Goal: Information Seeking & Learning: Learn about a topic

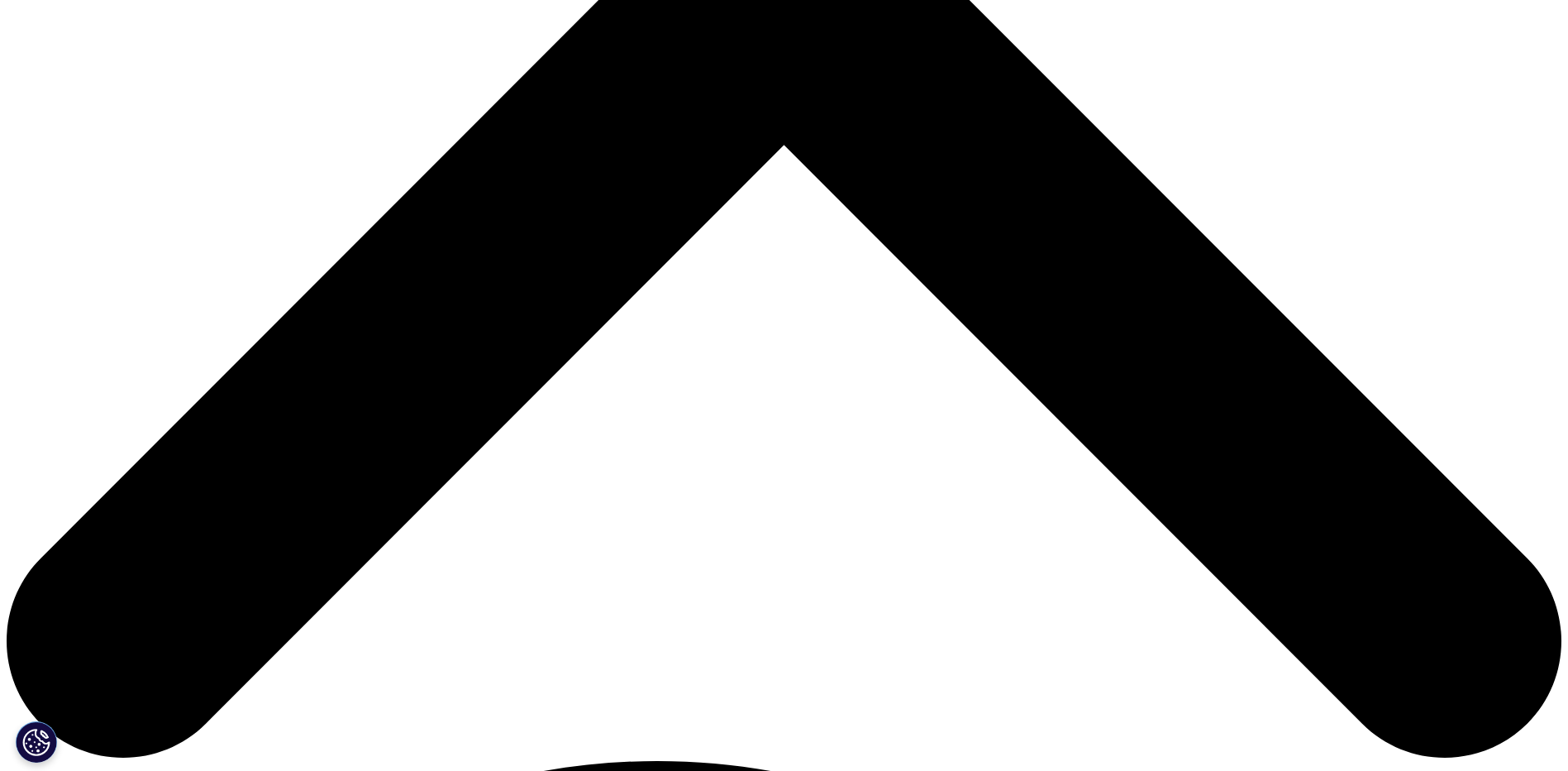
scroll to position [661, 0]
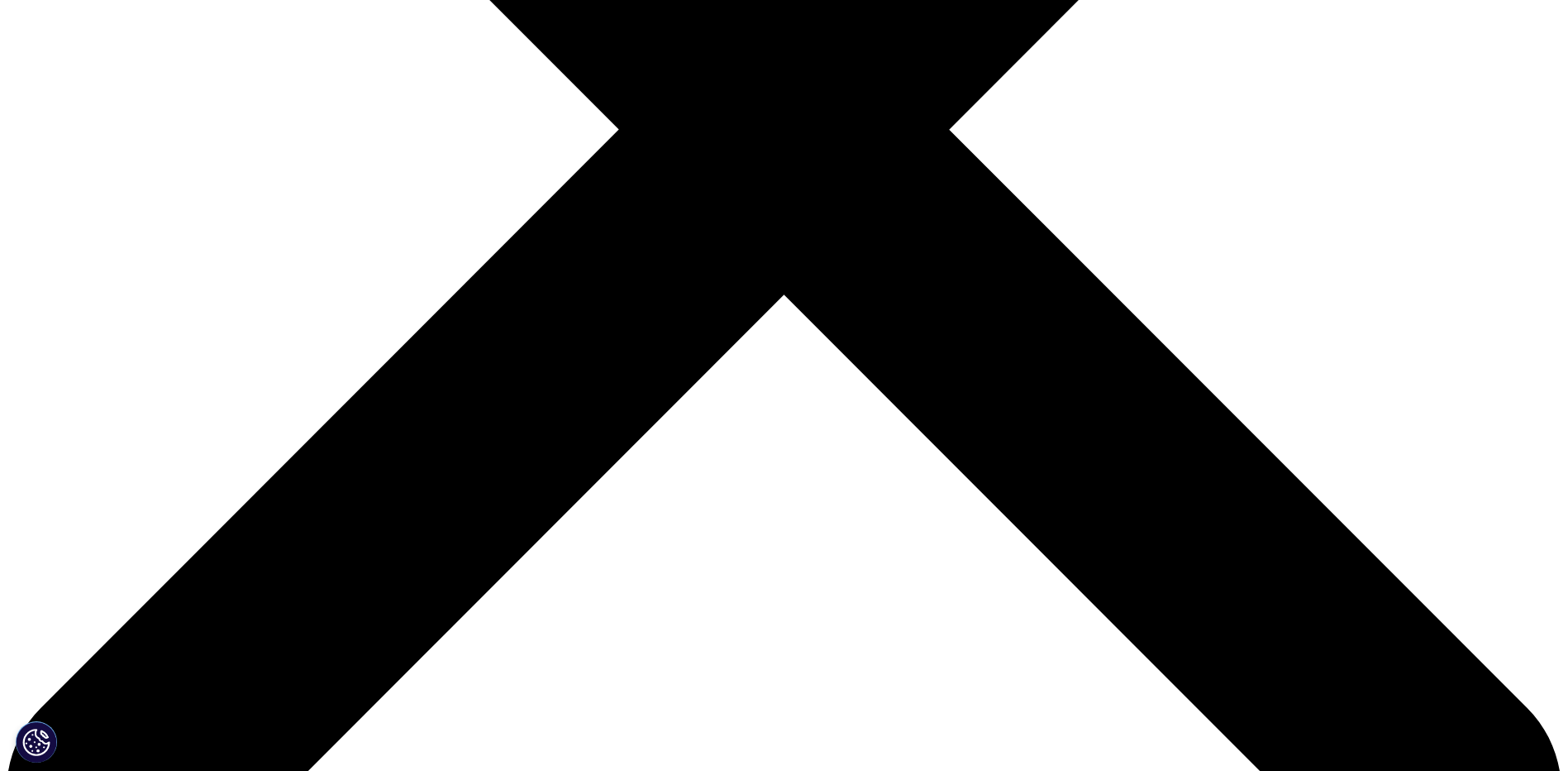
scroll to position [827, 0]
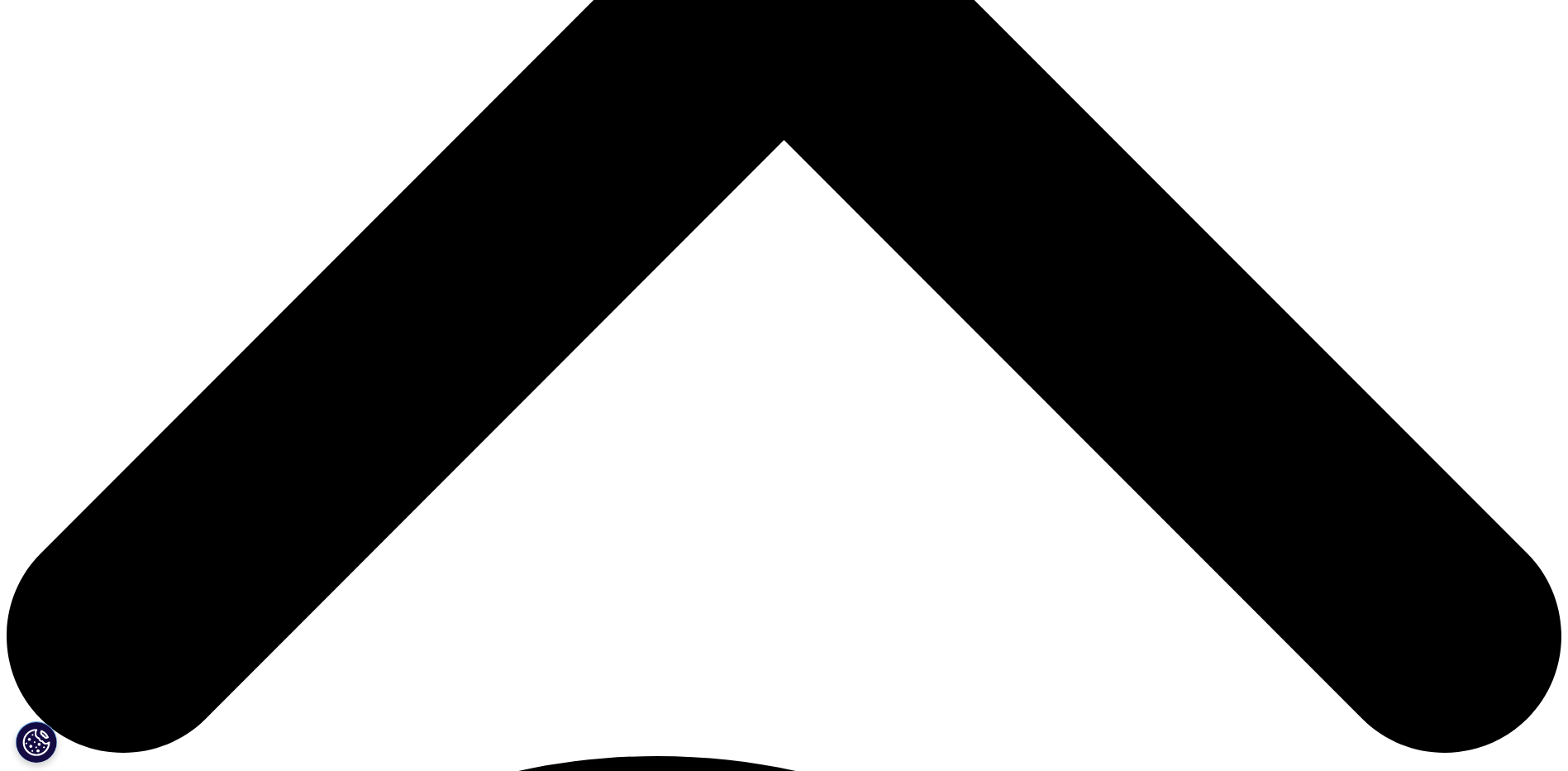
drag, startPoint x: 430, startPoint y: 486, endPoint x: 411, endPoint y: 487, distance: 19.0
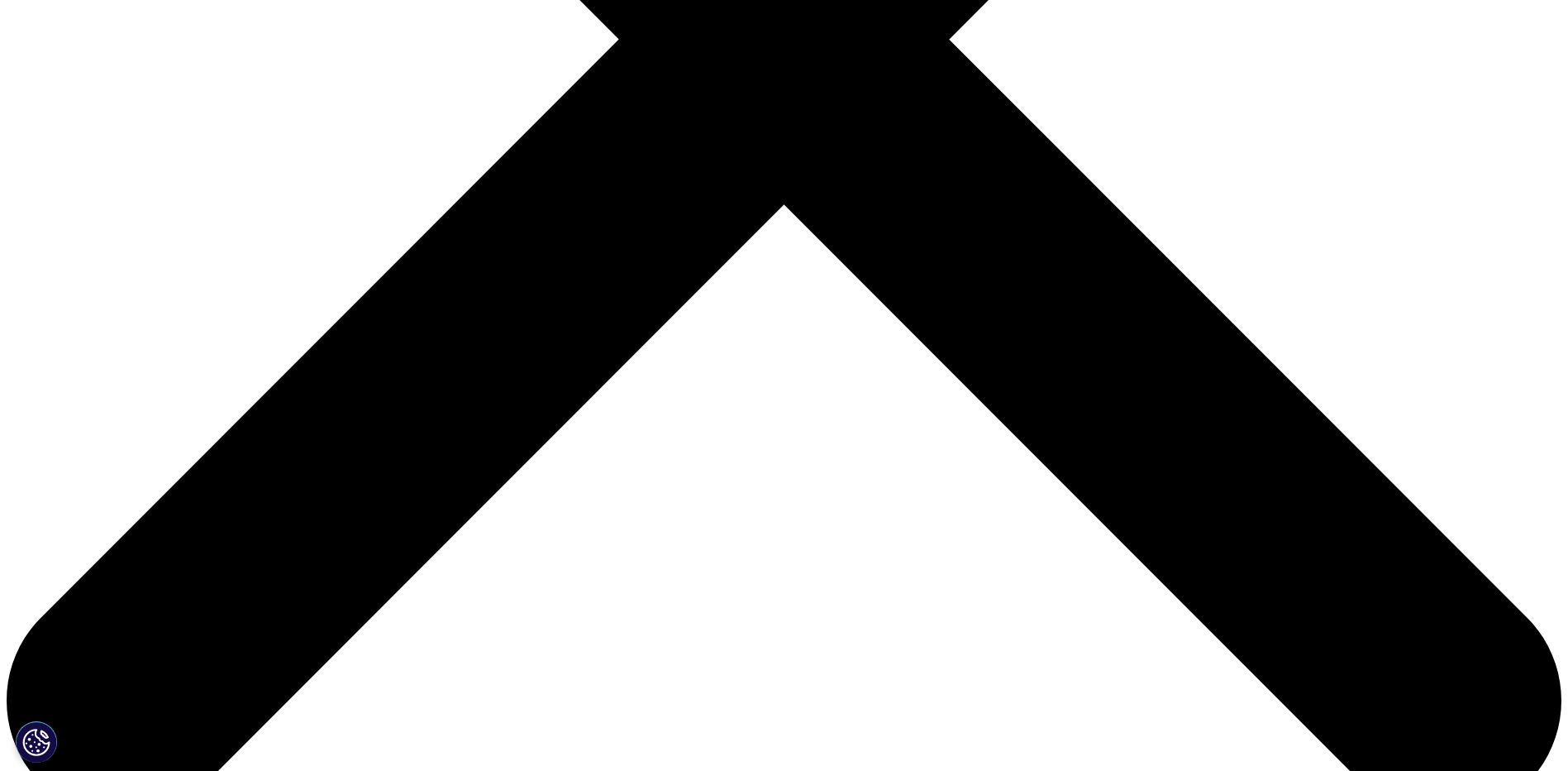
scroll to position [744, 0]
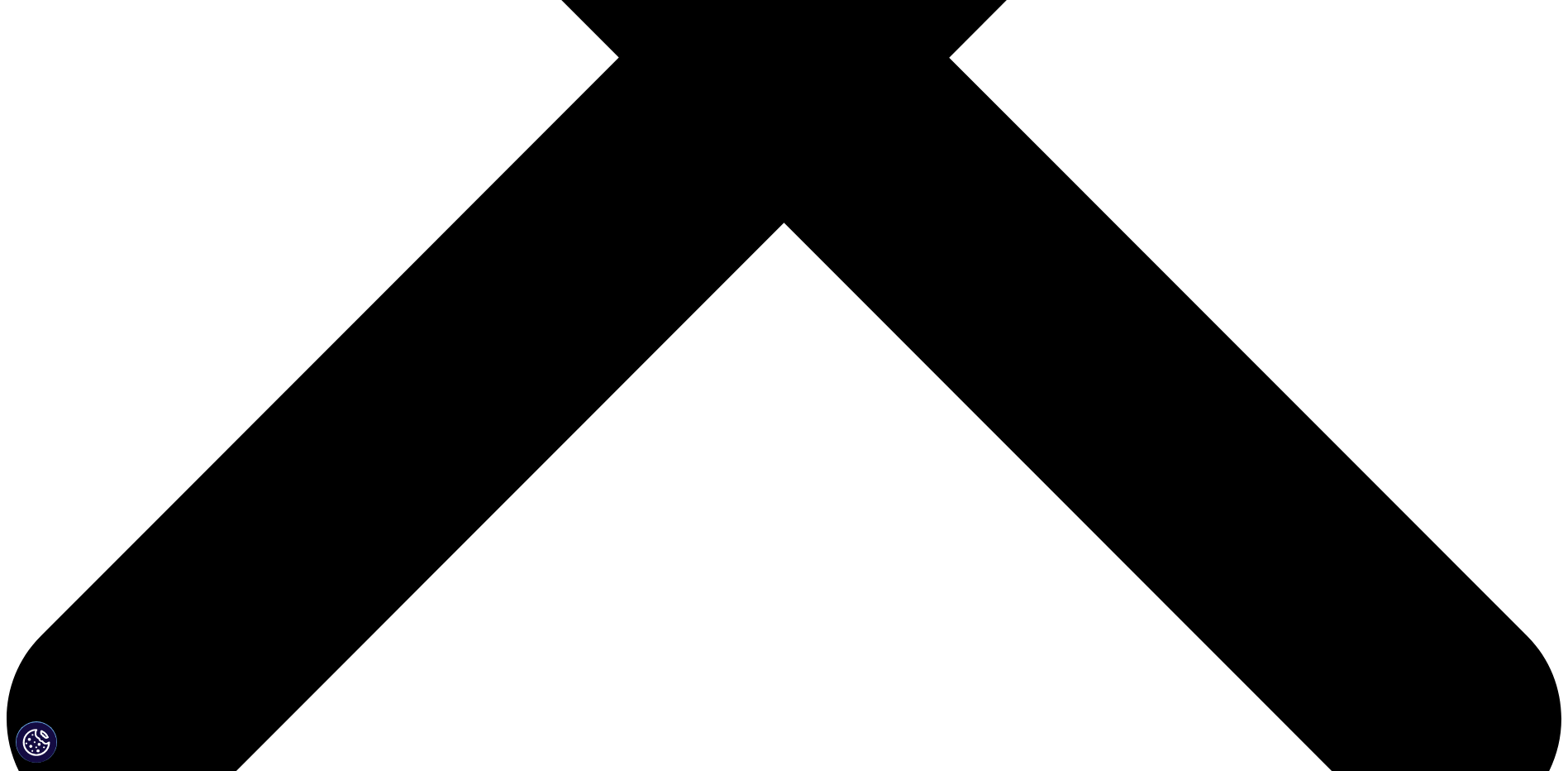
drag, startPoint x: 1066, startPoint y: 476, endPoint x: 1152, endPoint y: 534, distance: 103.7
drag, startPoint x: 1152, startPoint y: 534, endPoint x: 1139, endPoint y: 541, distance: 14.8
drag, startPoint x: 1139, startPoint y: 541, endPoint x: 869, endPoint y: 485, distance: 275.7
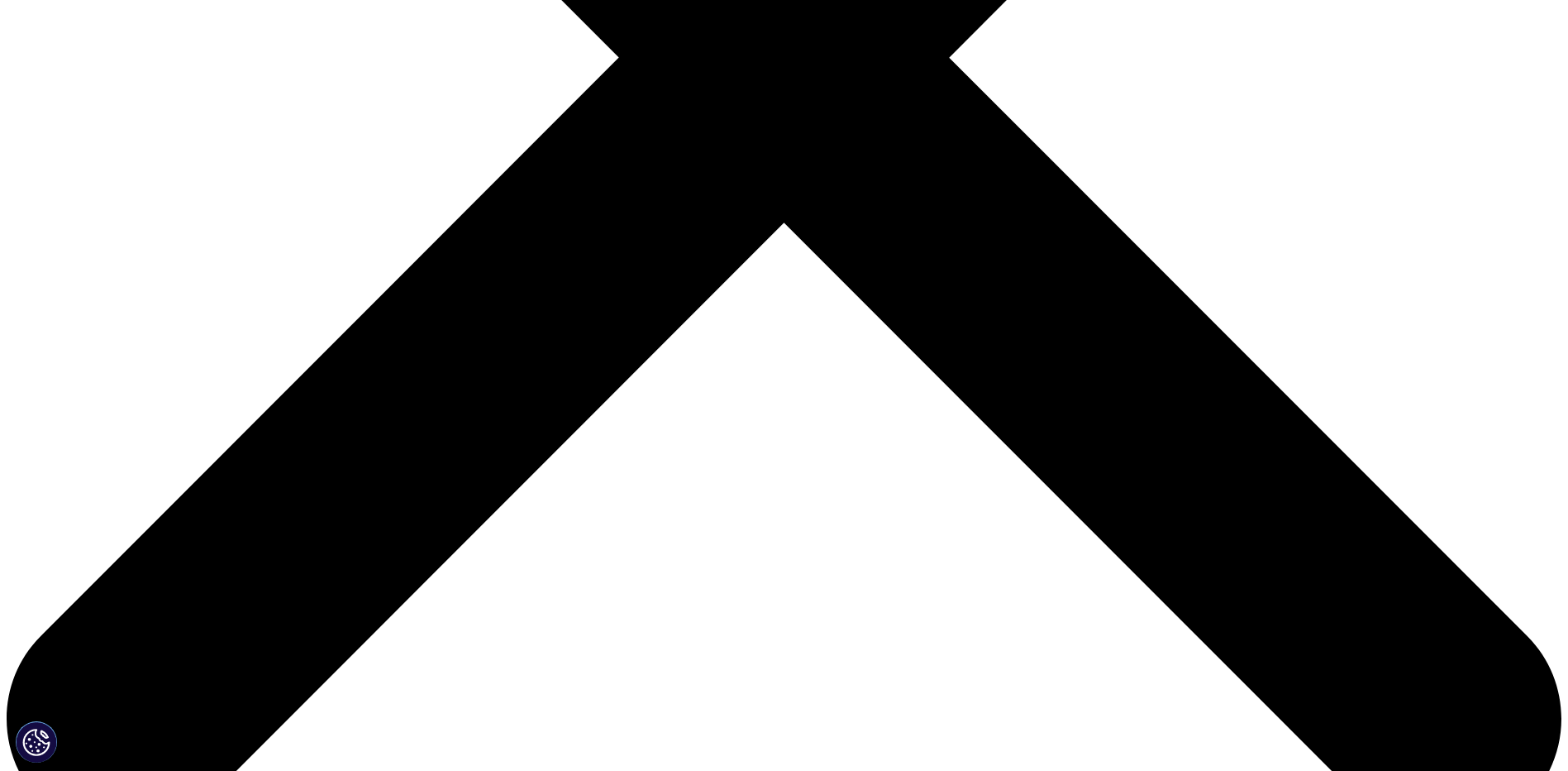
drag, startPoint x: 869, startPoint y: 485, endPoint x: 1068, endPoint y: 500, distance: 199.6
drag, startPoint x: 1166, startPoint y: 534, endPoint x: 864, endPoint y: 487, distance: 305.6
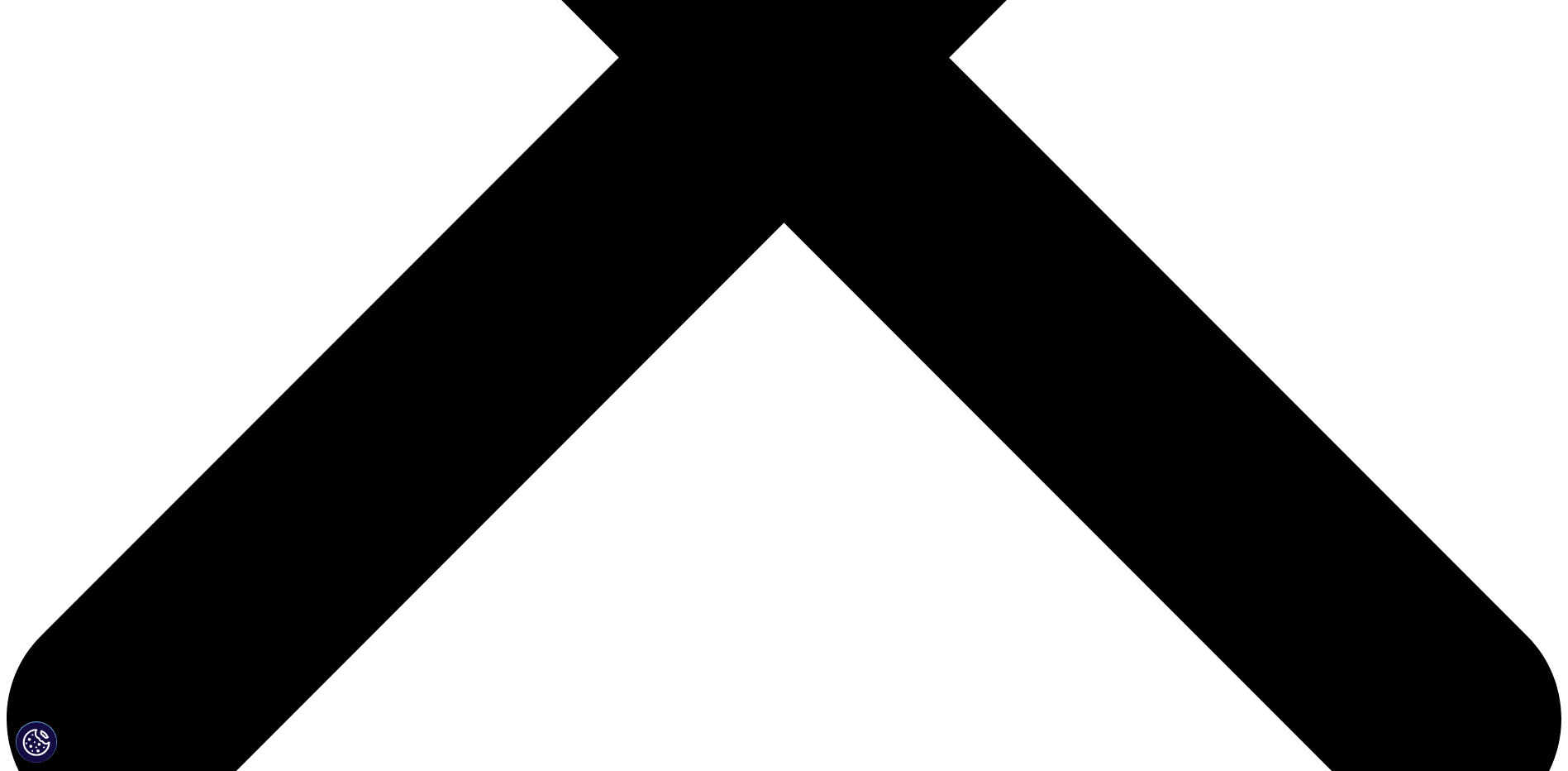
drag, startPoint x: 864, startPoint y: 487, endPoint x: 984, endPoint y: 511, distance: 122.4
drag, startPoint x: 352, startPoint y: 399, endPoint x: 961, endPoint y: 438, distance: 610.2
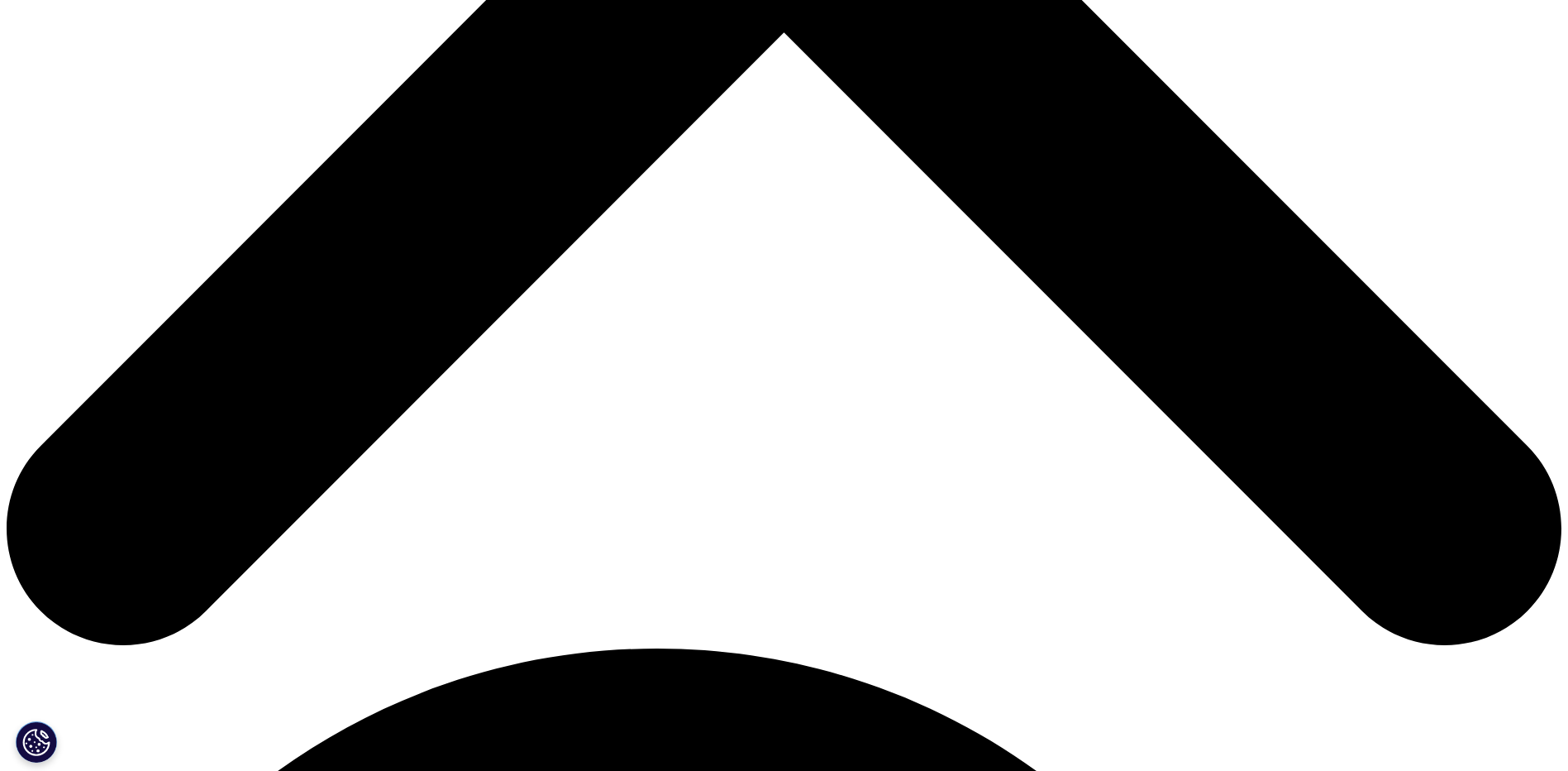
scroll to position [936, 0]
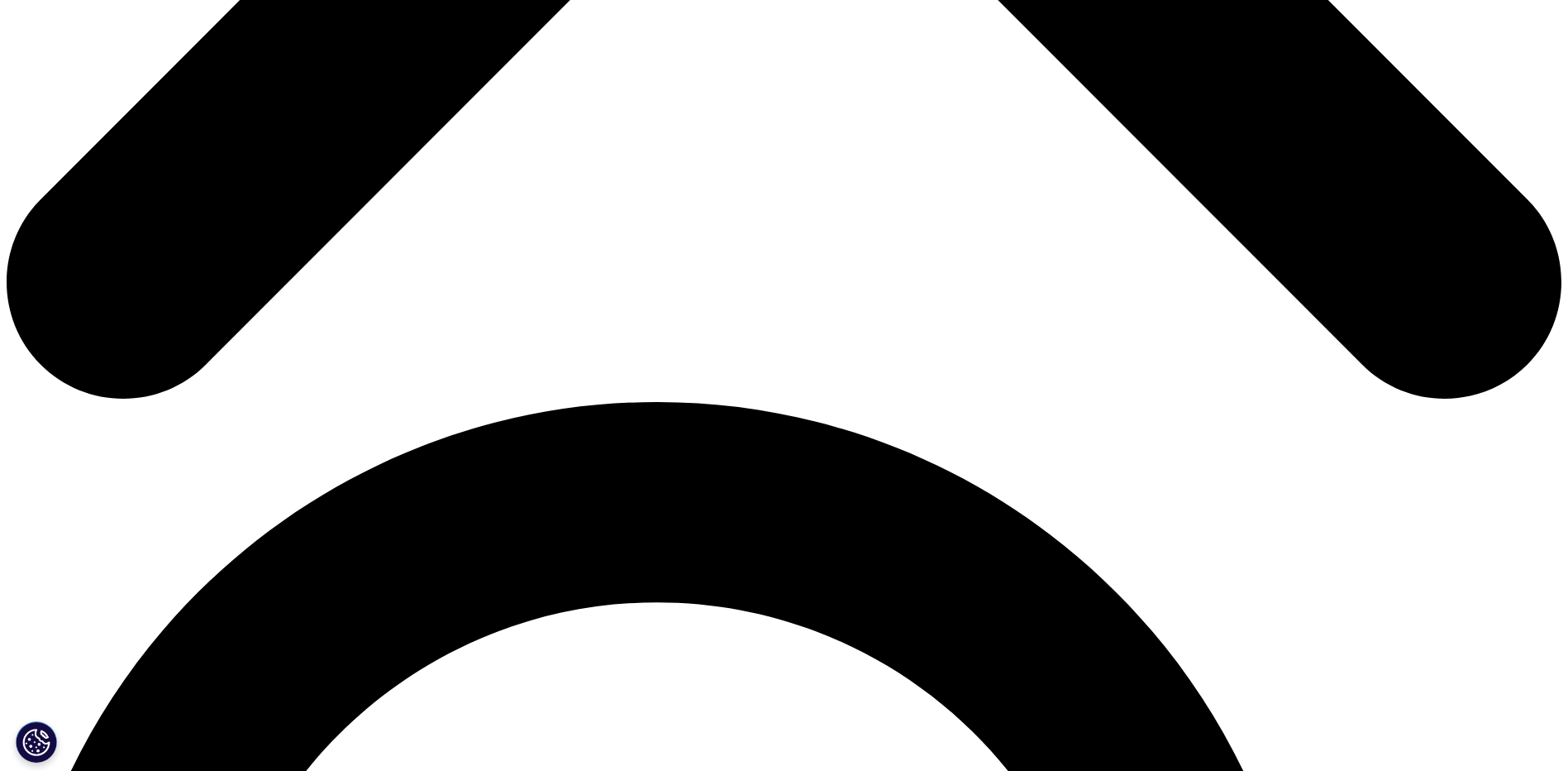
scroll to position [1184, 0]
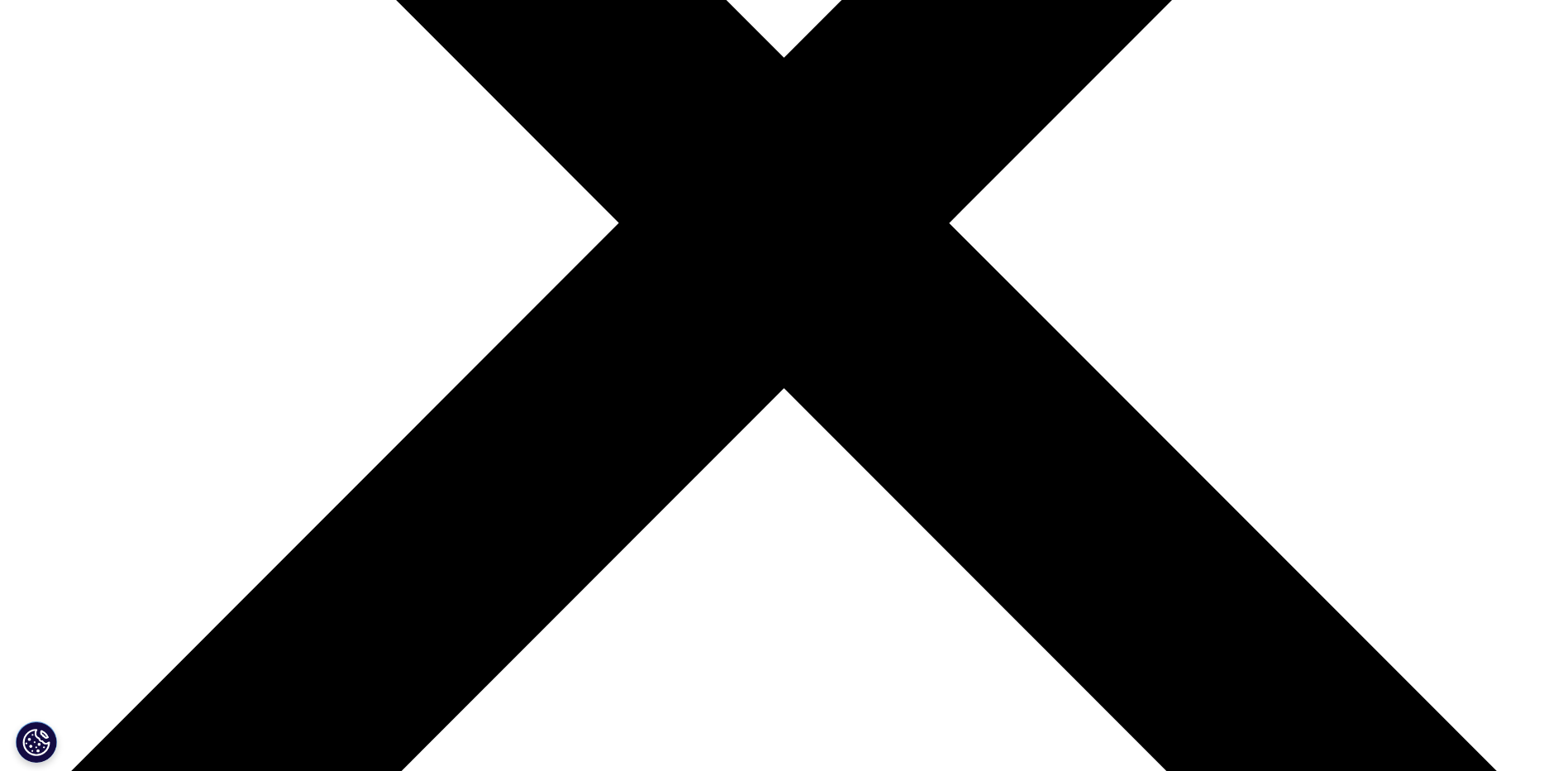
scroll to position [910, 0]
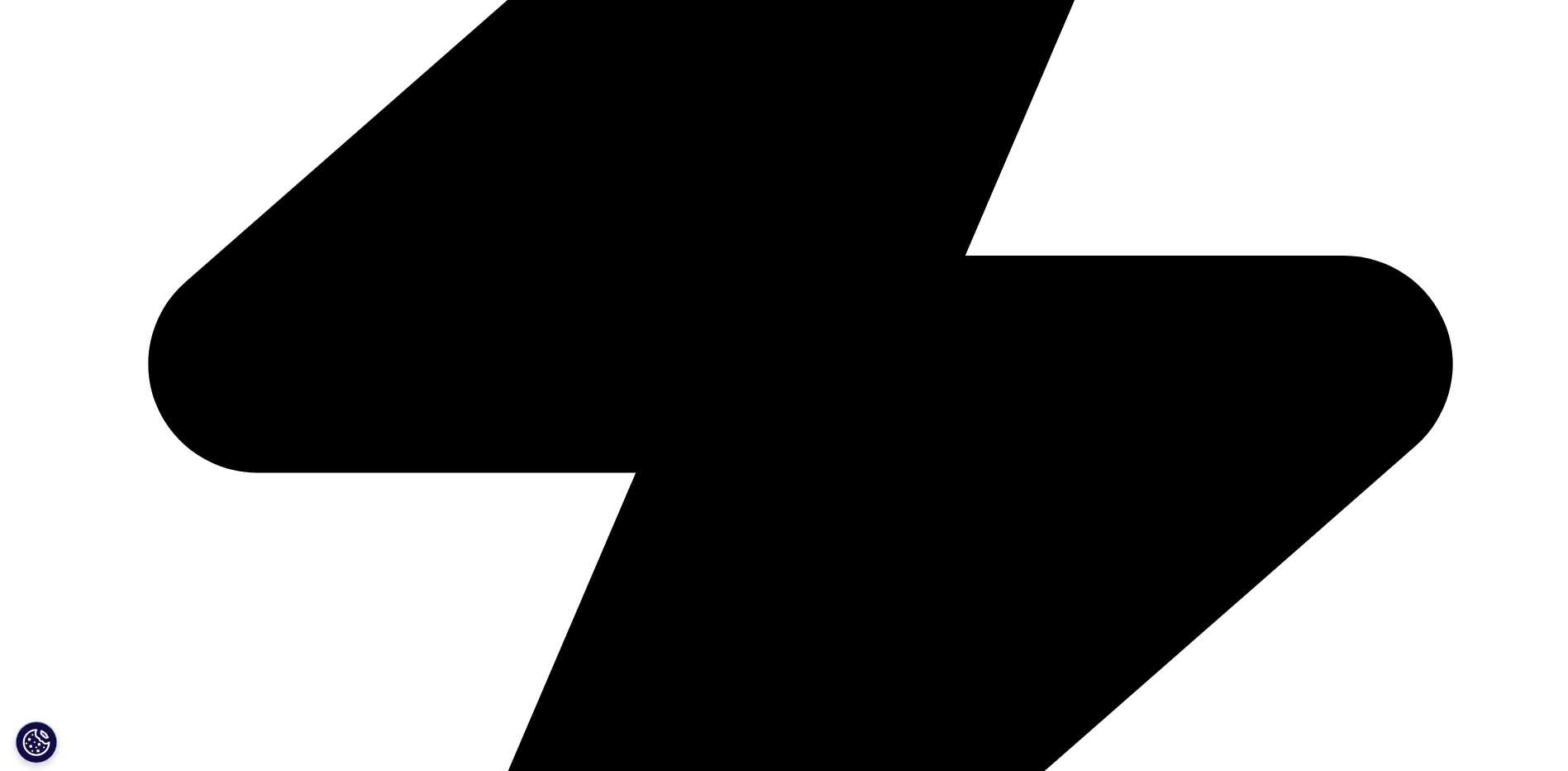
drag, startPoint x: 899, startPoint y: 139, endPoint x: 1023, endPoint y: 276, distance: 184.8
drag, startPoint x: 1023, startPoint y: 276, endPoint x: 946, endPoint y: 235, distance: 87.2
drag, startPoint x: 901, startPoint y: 174, endPoint x: 982, endPoint y: 294, distance: 144.8
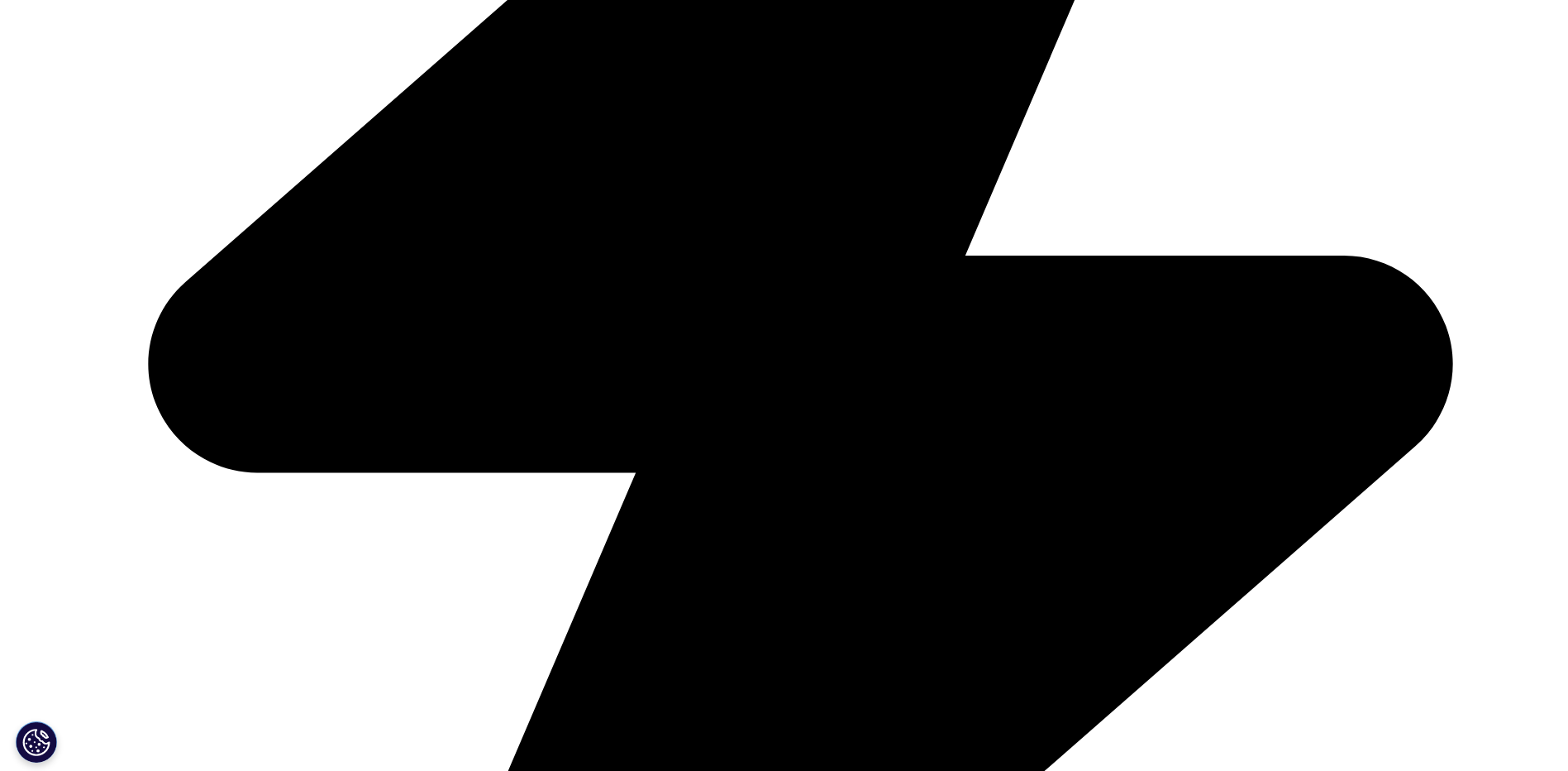
drag, startPoint x: 982, startPoint y: 294, endPoint x: 878, endPoint y: 183, distance: 152.1
copy h3 "Make More Sites your Best Sites with the IQVIA Investigator Site Portal"
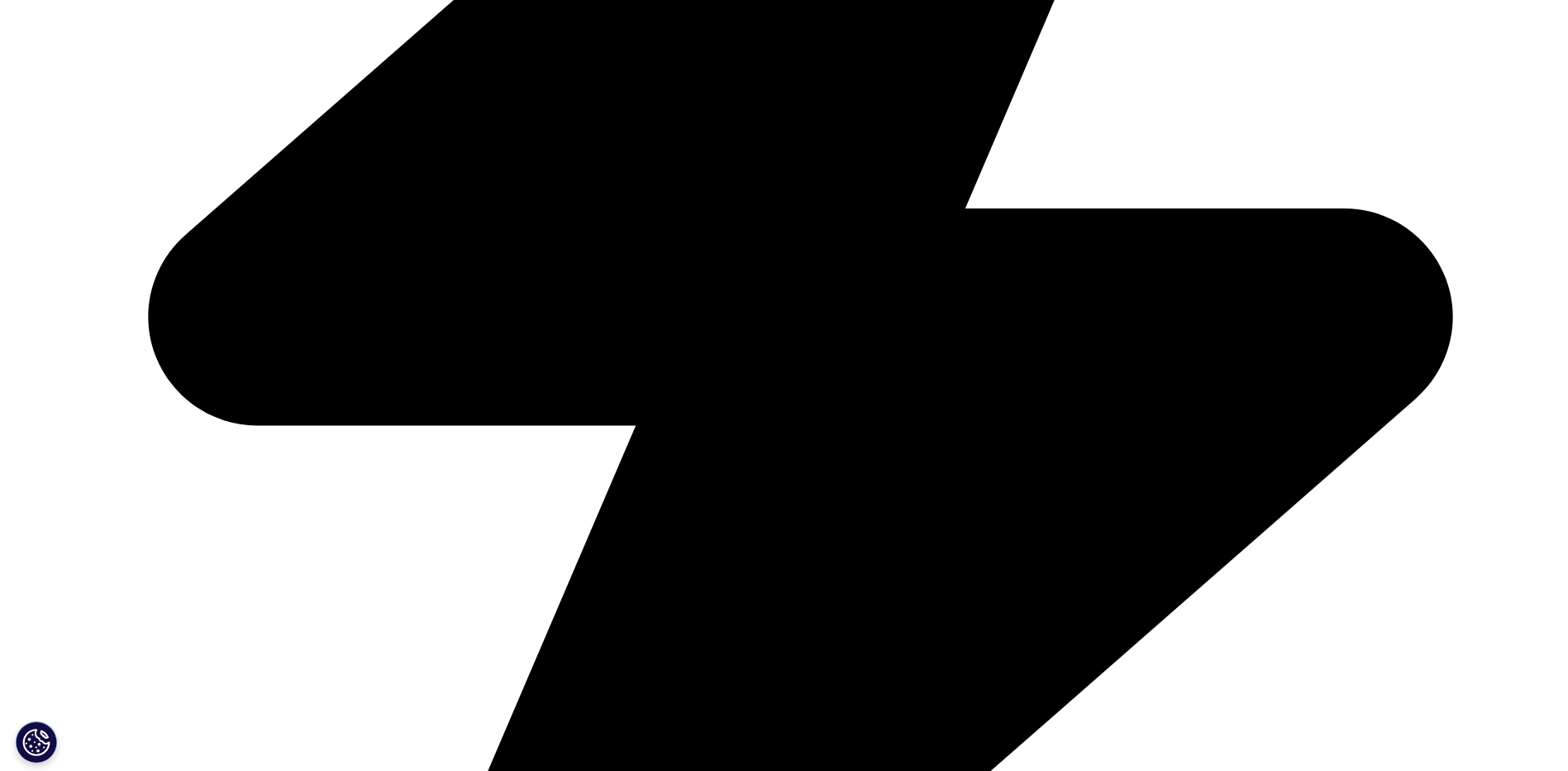
scroll to position [661, 0]
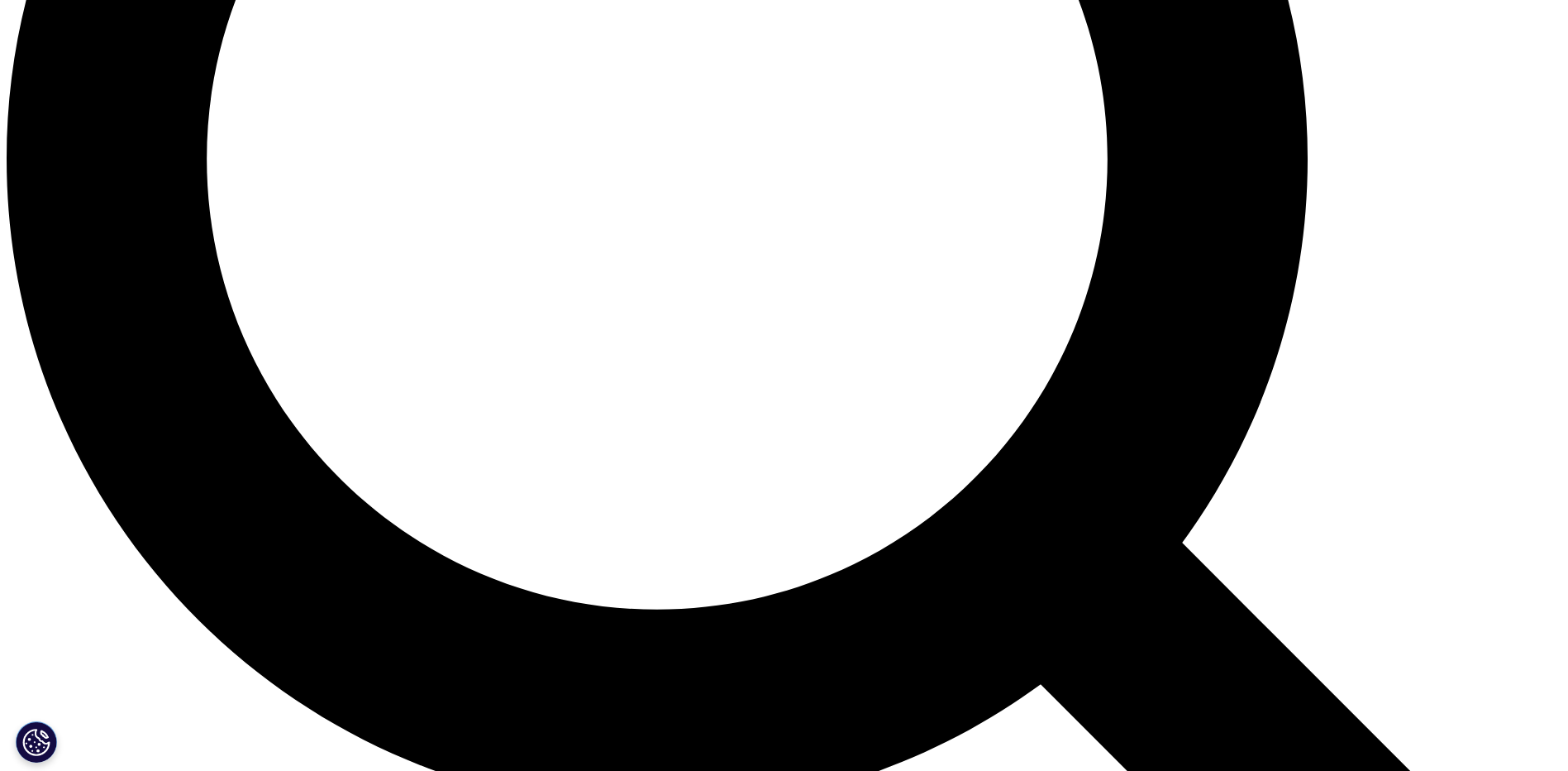
scroll to position [1902, 0]
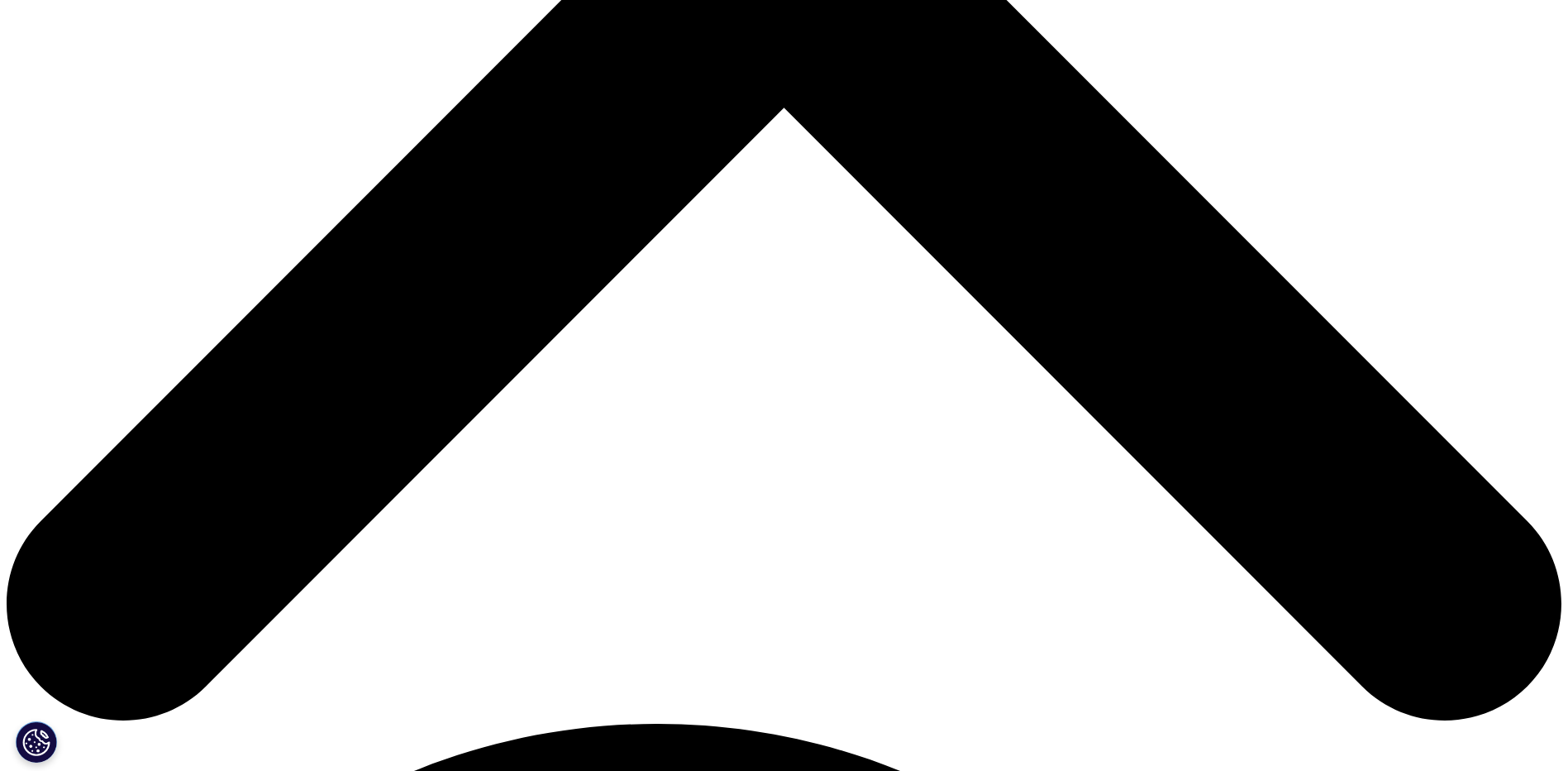
scroll to position [827, 0]
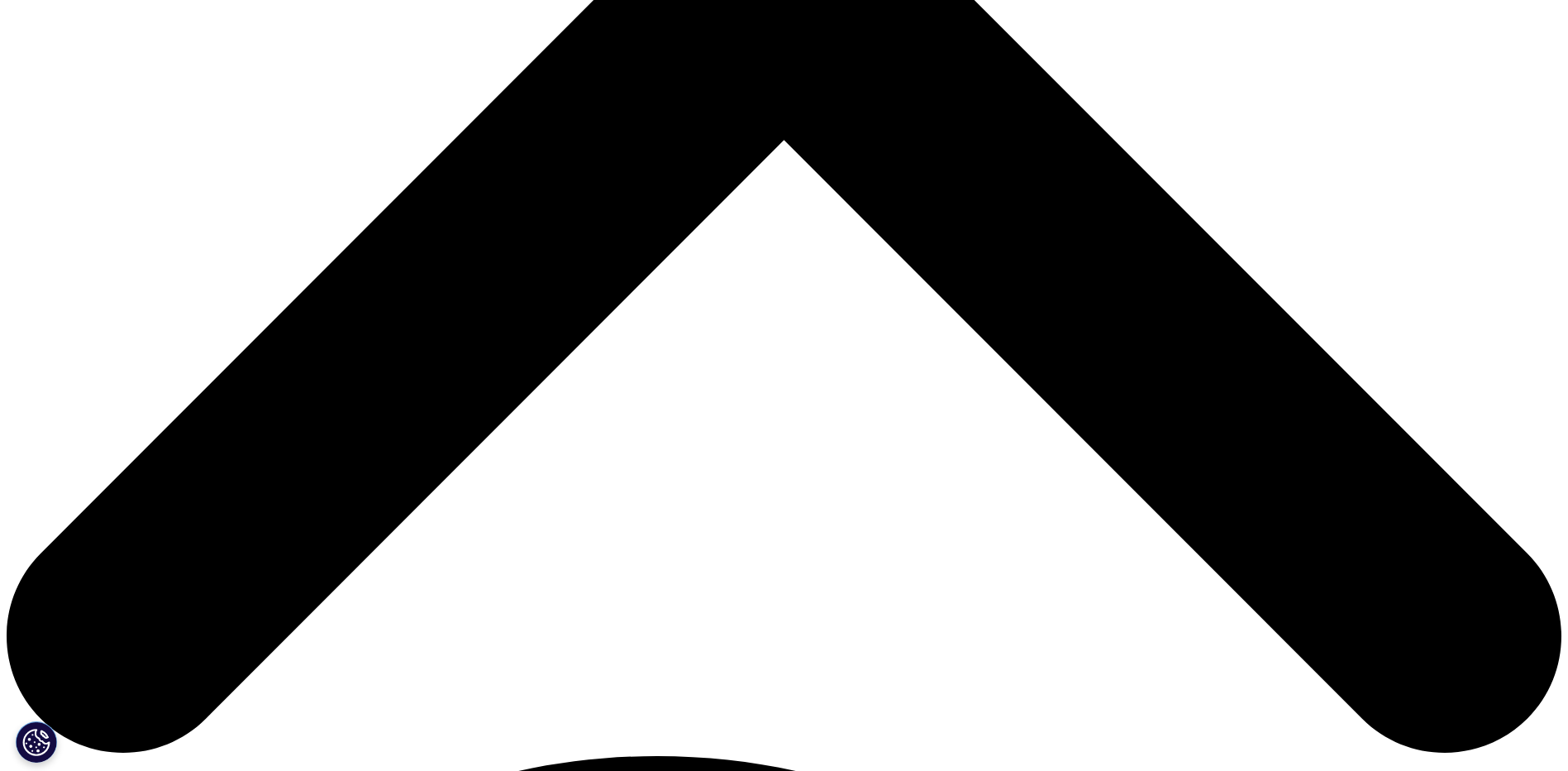
drag, startPoint x: 1161, startPoint y: 458, endPoint x: 872, endPoint y: 397, distance: 295.4
drag, startPoint x: 872, startPoint y: 397, endPoint x: 912, endPoint y: 413, distance: 43.1
copy p "See why so many companies have standardized their clinical operations on the pu…"
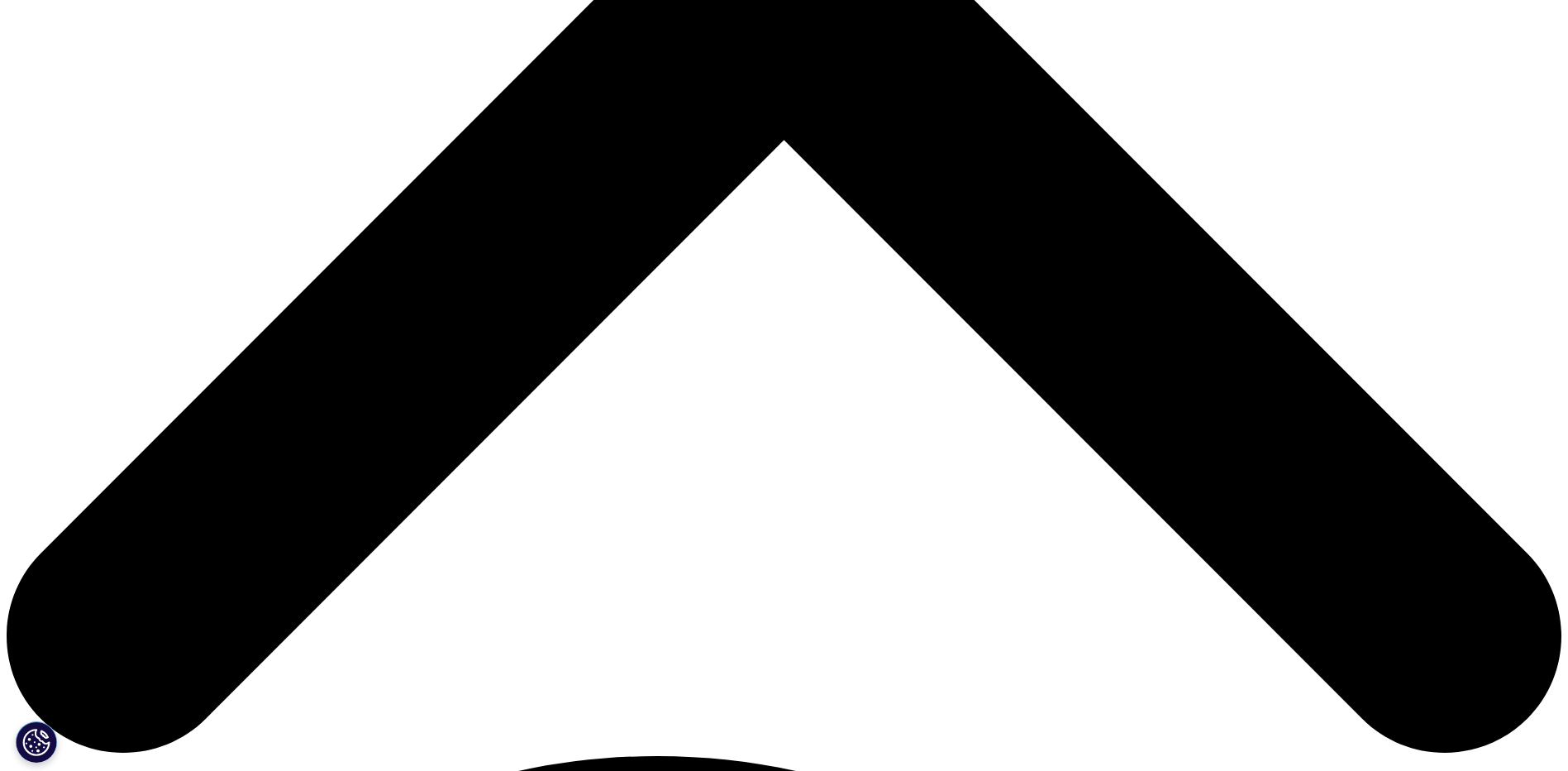
drag, startPoint x: 704, startPoint y: 471, endPoint x: 373, endPoint y: 473, distance: 331.0
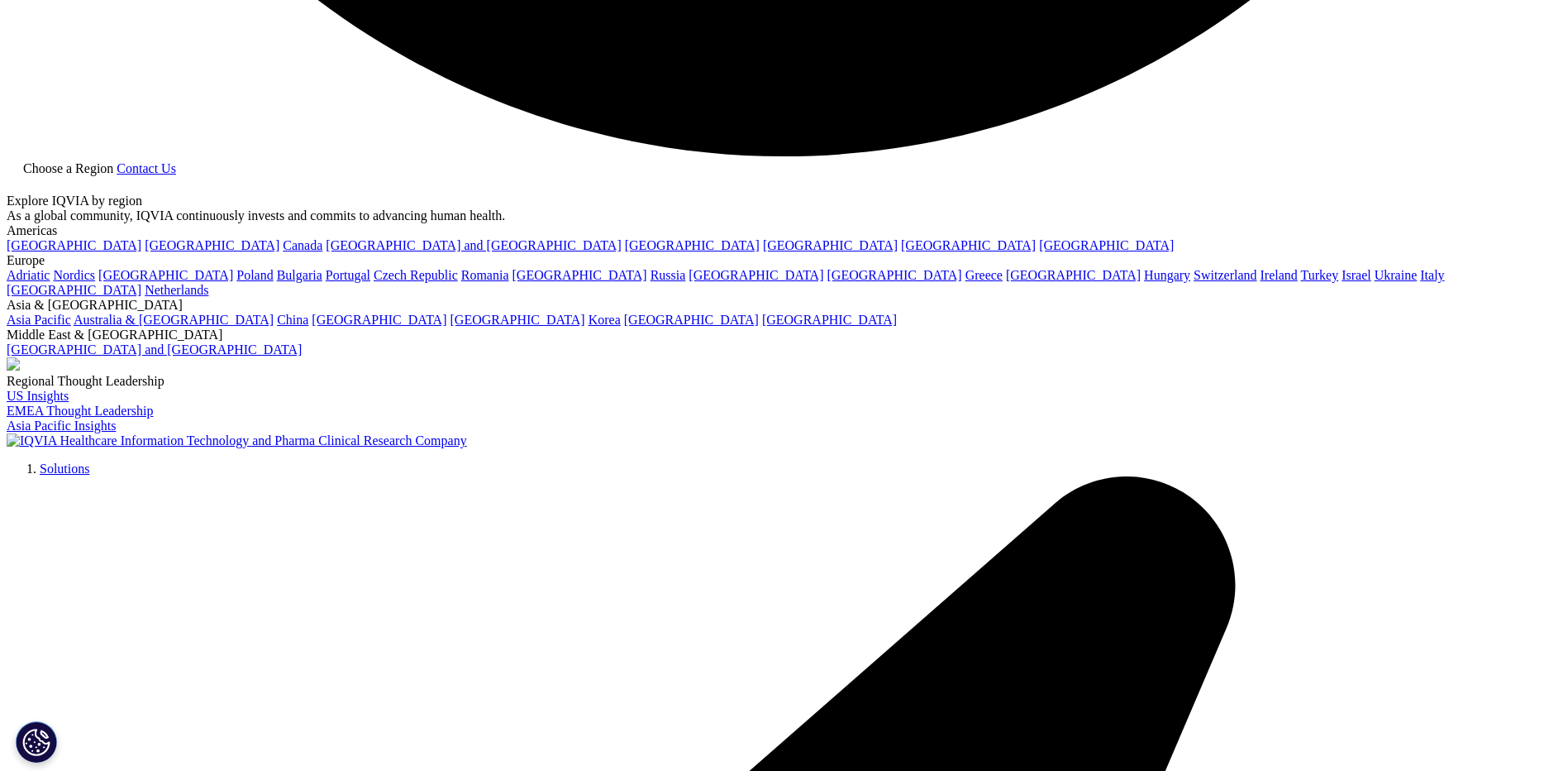
scroll to position [4301, 0]
